Goal: Information Seeking & Learning: Learn about a topic

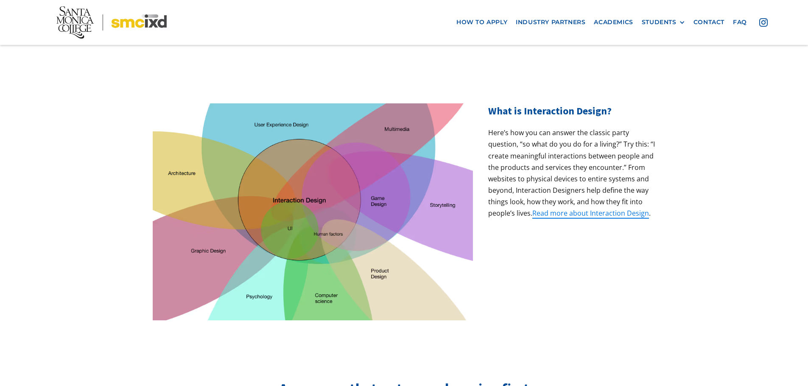
scroll to position [254, 0]
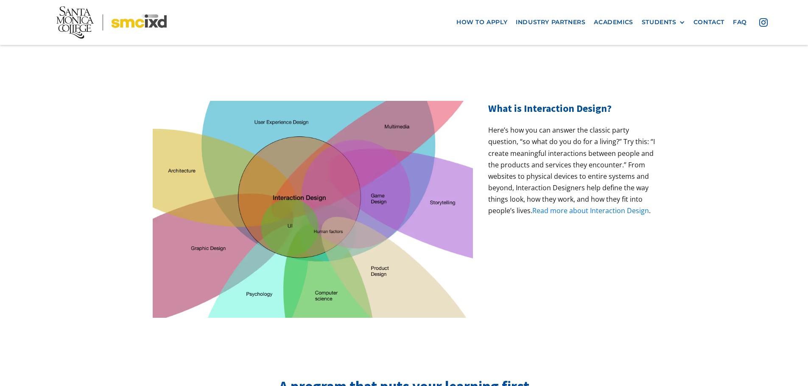
click at [567, 206] on link "Read more about Interaction Design" at bounding box center [590, 210] width 117 height 9
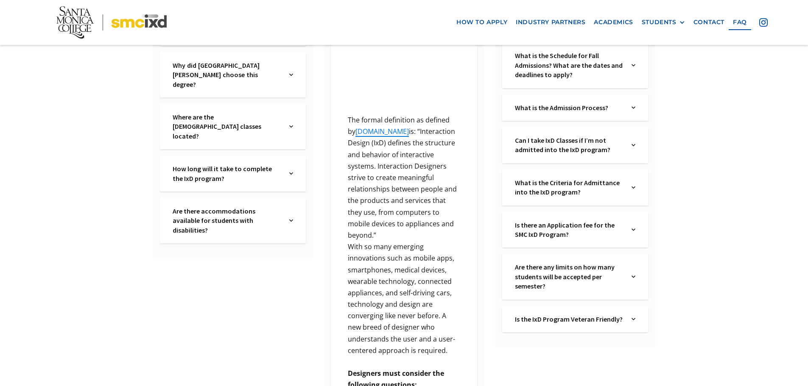
scroll to position [259, 0]
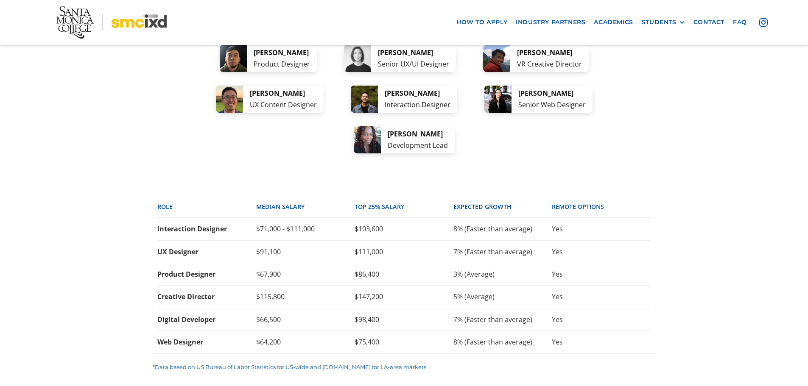
scroll to position [1781, 0]
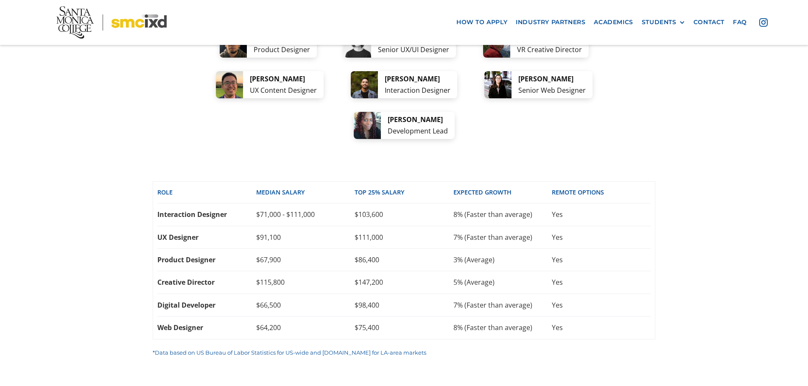
drag, startPoint x: 789, startPoint y: 321, endPoint x: 784, endPoint y: 321, distance: 5.1
click at [785, 321] on div "career options A few ideas of where your new skills can take you: From tech com…" at bounding box center [404, 132] width 808 height 554
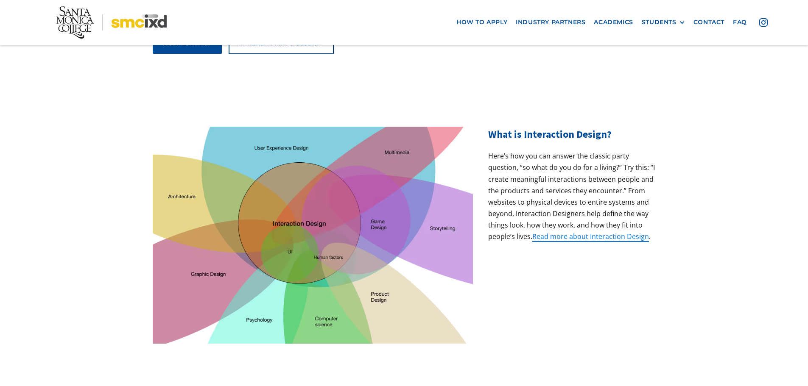
scroll to position [212, 0]
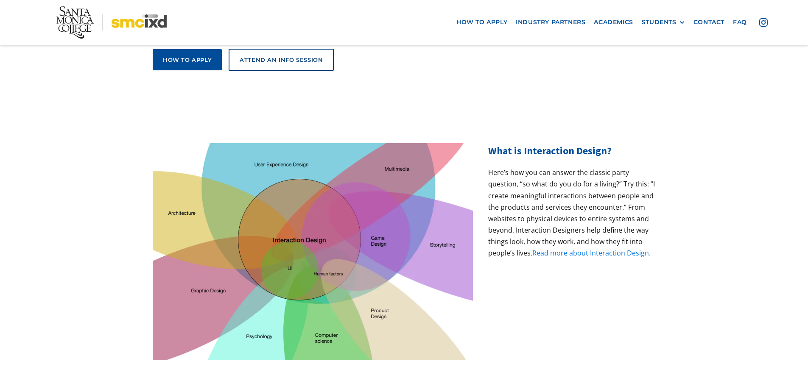
click at [595, 248] on link "Read more about Interaction Design" at bounding box center [590, 252] width 117 height 9
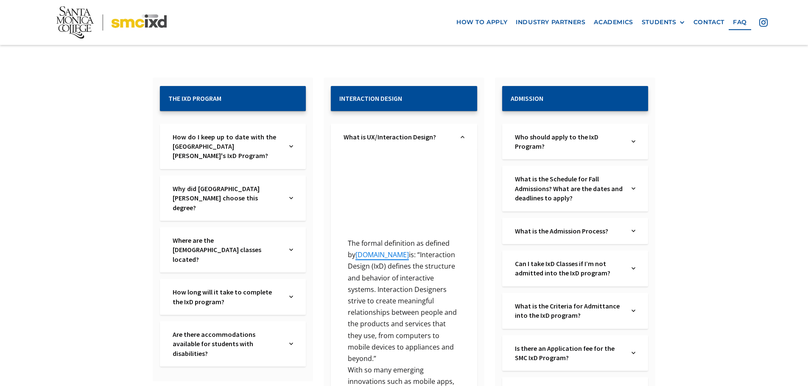
scroll to position [132, 0]
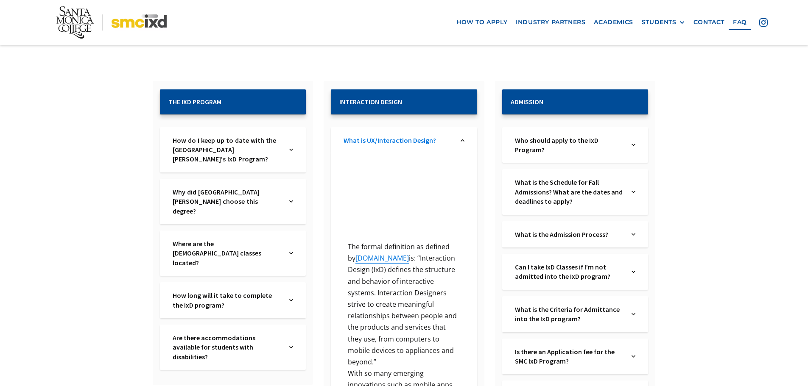
click at [403, 141] on link "What is UX/Interaction Design?" at bounding box center [397, 140] width 109 height 9
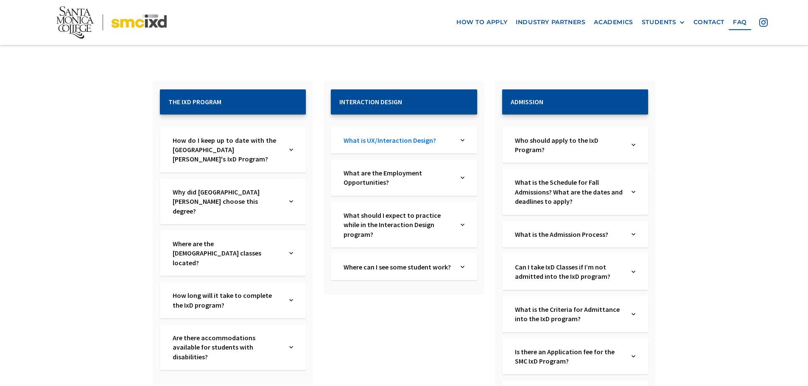
click at [403, 141] on link "What is UX/Interaction Design?" at bounding box center [397, 140] width 109 height 9
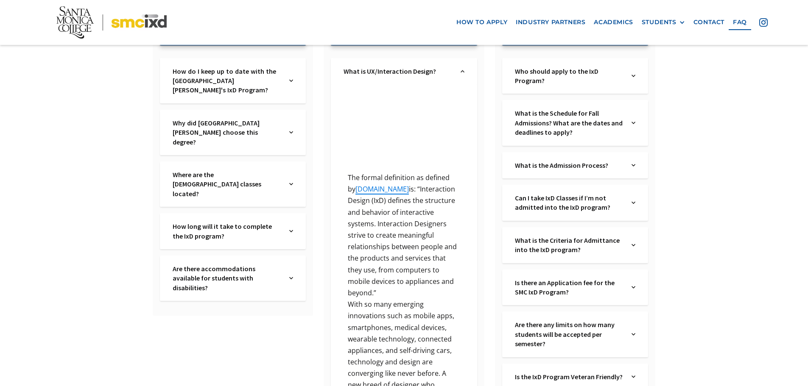
scroll to position [259, 0]
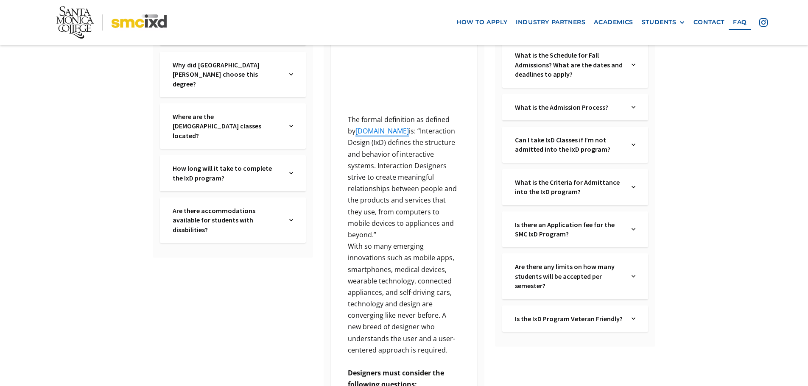
drag, startPoint x: 451, startPoint y: 340, endPoint x: 342, endPoint y: 123, distance: 243.2
click at [342, 123] on div "‍ The formal definition as defined by [DOMAIN_NAME] is: “Interaction Design (Ix…" at bounding box center [404, 297] width 146 height 543
copy div "The formal definition as defined by [DOMAIN_NAME] is: “Interaction Design (IxD)…"
click at [363, 134] on link "[DOMAIN_NAME]" at bounding box center [381, 130] width 53 height 9
